Goal: Information Seeking & Learning: Check status

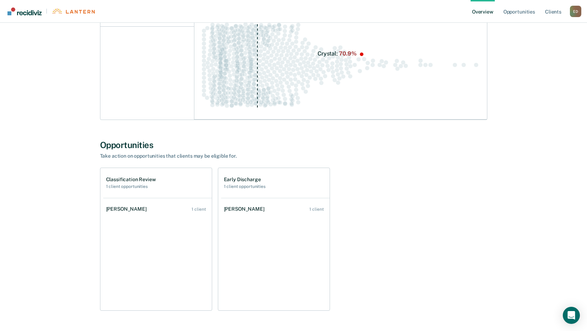
scroll to position [142, 0]
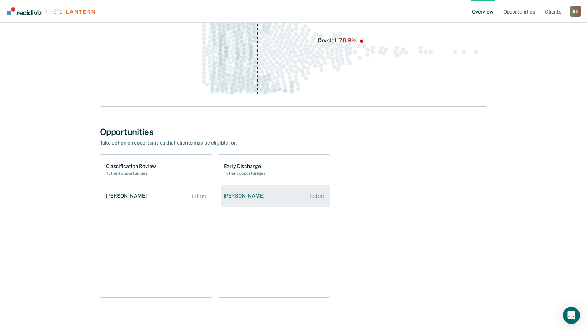
click at [262, 197] on div "[PERSON_NAME]" at bounding box center [245, 196] width 43 height 6
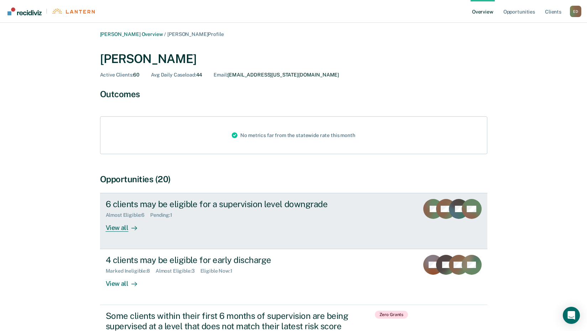
click at [123, 230] on div "View all" at bounding box center [126, 225] width 40 height 14
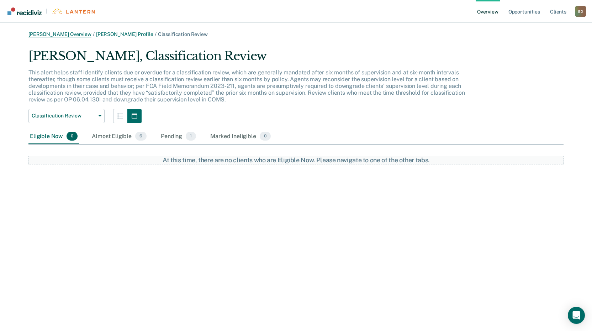
click at [64, 35] on link "[PERSON_NAME] Overview" at bounding box center [59, 34] width 63 height 6
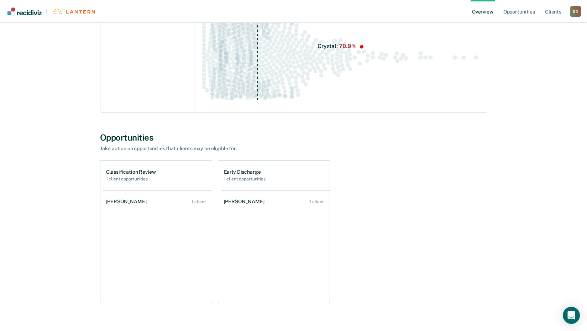
scroll to position [152, 0]
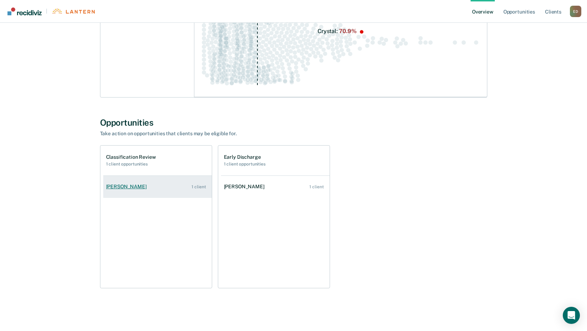
click at [116, 190] on link "[PERSON_NAME] 1 client" at bounding box center [157, 187] width 109 height 20
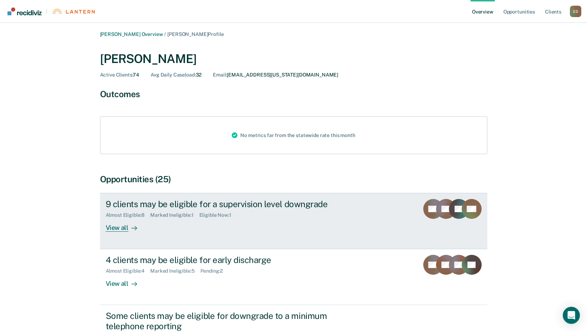
click at [122, 224] on div "View all" at bounding box center [126, 225] width 40 height 14
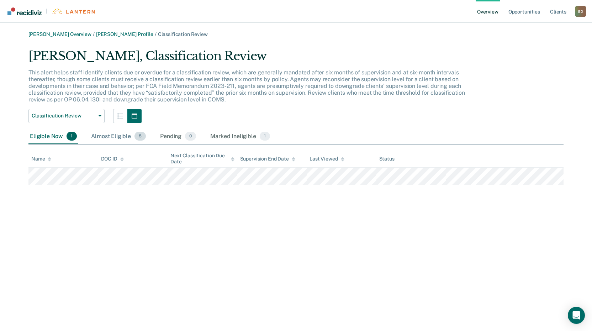
click at [116, 139] on div "Almost Eligible 8" at bounding box center [119, 137] width 58 height 16
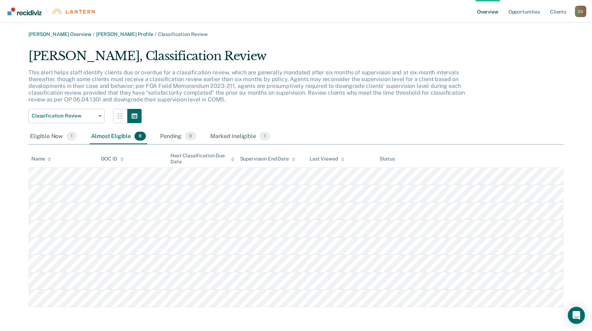
click at [24, 17] on link "|" at bounding box center [51, 11] width 91 height 22
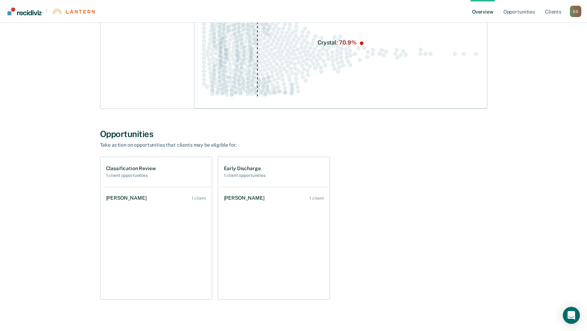
scroll to position [142, 0]
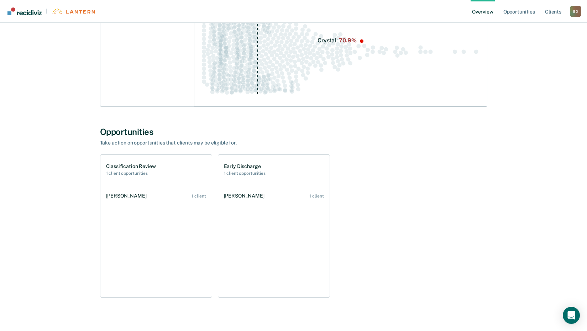
click at [129, 169] on h1 "Classification Review" at bounding box center [131, 166] width 50 height 6
click at [134, 197] on div "[PERSON_NAME]" at bounding box center [127, 196] width 43 height 6
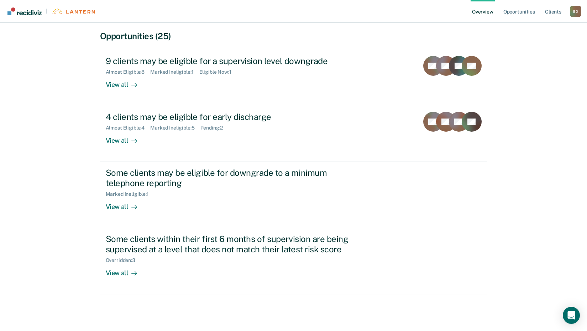
scroll to position [143, 0]
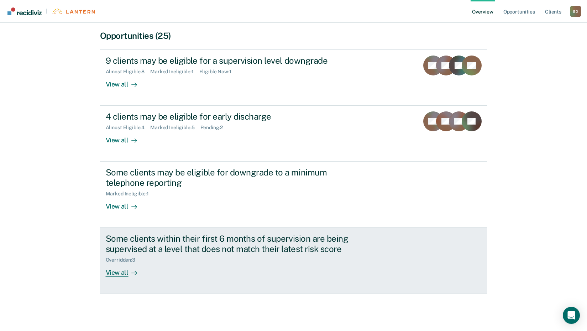
click at [143, 242] on div "Some clients within their first 6 months of supervision are being supervised at…" at bounding box center [231, 244] width 250 height 21
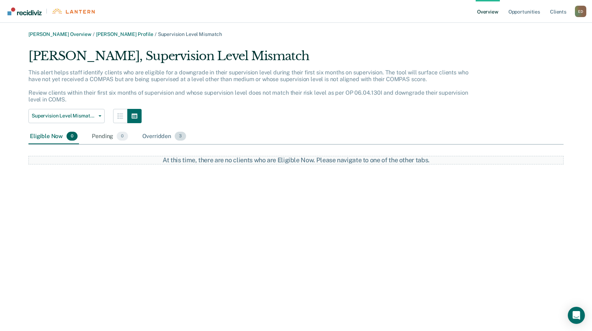
click at [159, 136] on div "Overridden 3" at bounding box center [164, 137] width 47 height 16
